Goal: Task Accomplishment & Management: Manage account settings

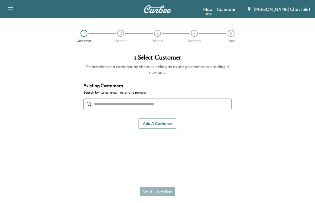
click at [182, 16] on div "Book New Appointment Support Log Out Map Beta Calendar [PERSON_NAME] Chevrolet" at bounding box center [157, 9] width 315 height 18
click at [235, 11] on link "Calendar" at bounding box center [226, 9] width 19 height 7
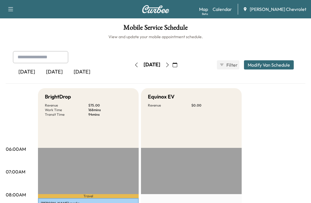
click at [172, 64] on div "[DATE]" at bounding box center [151, 64] width 41 height 9
click at [170, 64] on icon "button" at bounding box center [167, 65] width 5 height 5
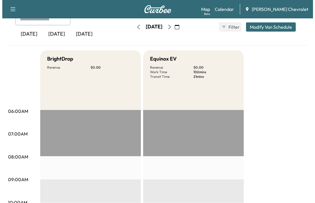
scroll to position [173, 0]
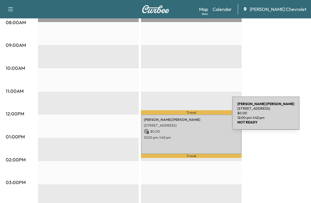
click at [188, 129] on p "$ 0.00" at bounding box center [191, 131] width 95 height 5
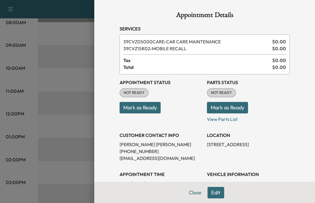
click at [130, 110] on button "Mark as Ready" at bounding box center [140, 108] width 41 height 12
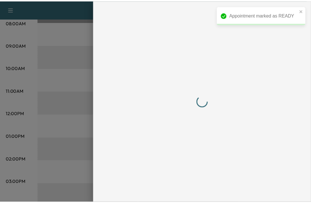
scroll to position [0, 0]
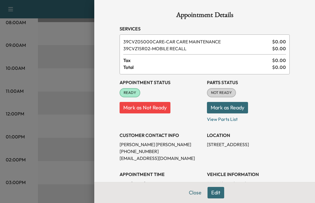
click at [222, 108] on button "Mark as Ready" at bounding box center [227, 108] width 41 height 12
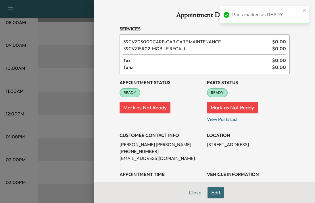
click at [193, 194] on button "Close" at bounding box center [195, 193] width 20 height 12
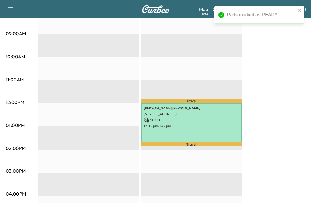
scroll to position [144, 0]
